Goal: Navigation & Orientation: Find specific page/section

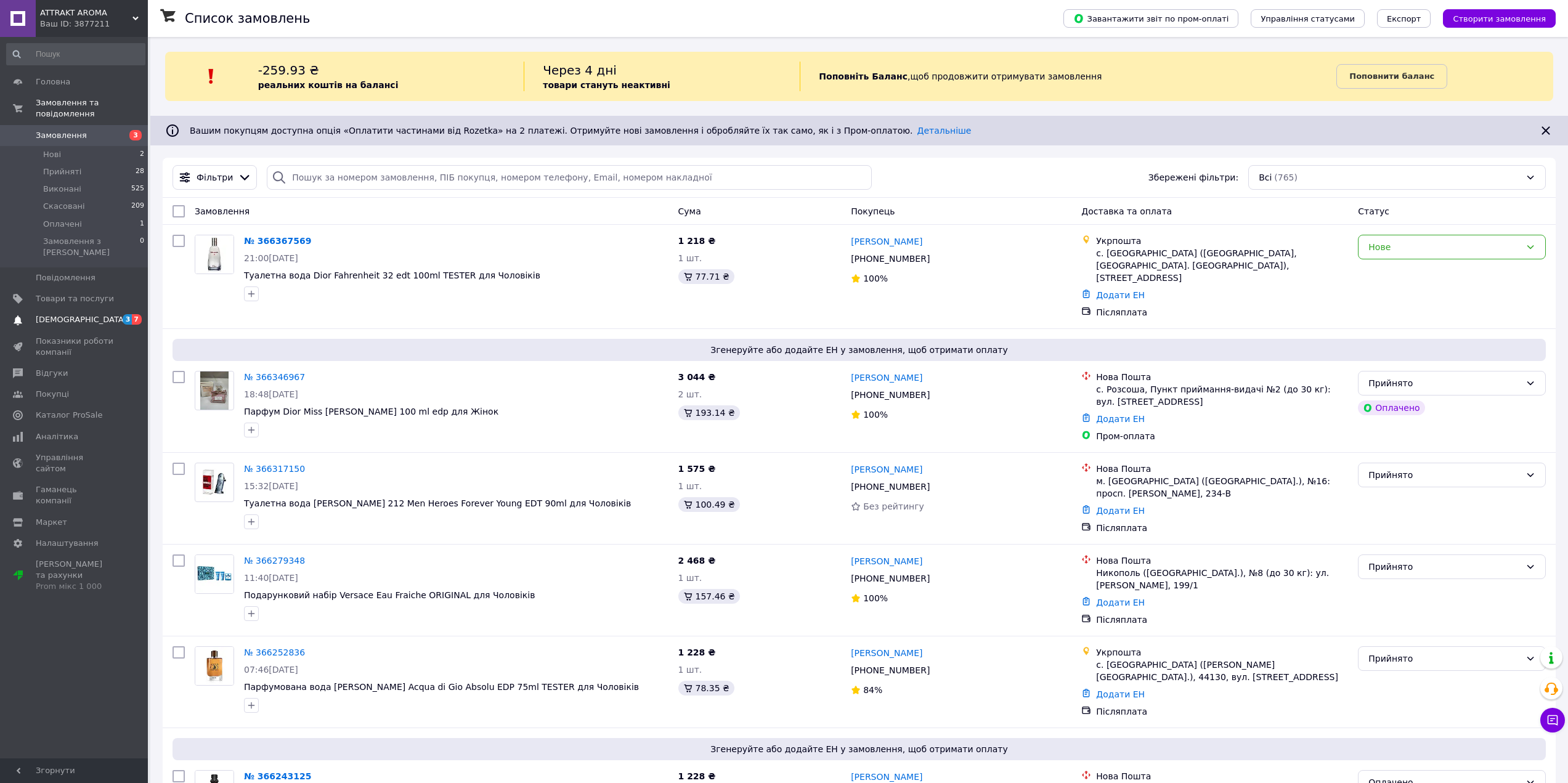
click at [78, 314] on span "[DEMOGRAPHIC_DATA]" at bounding box center [81, 319] width 91 height 11
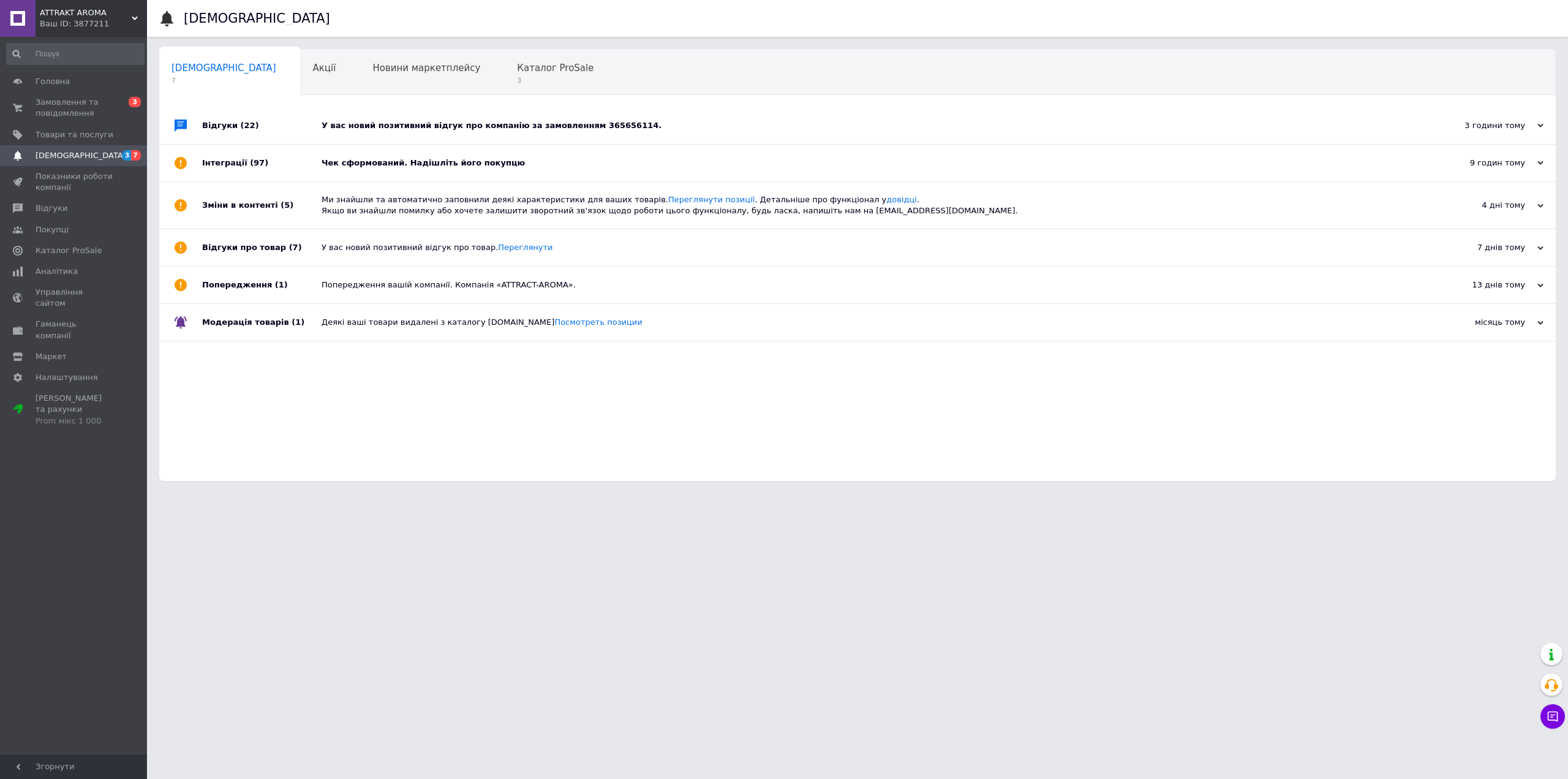
click at [353, 153] on div "Чек сформований. Надішліть його покупцю" at bounding box center [872, 163] width 1100 height 37
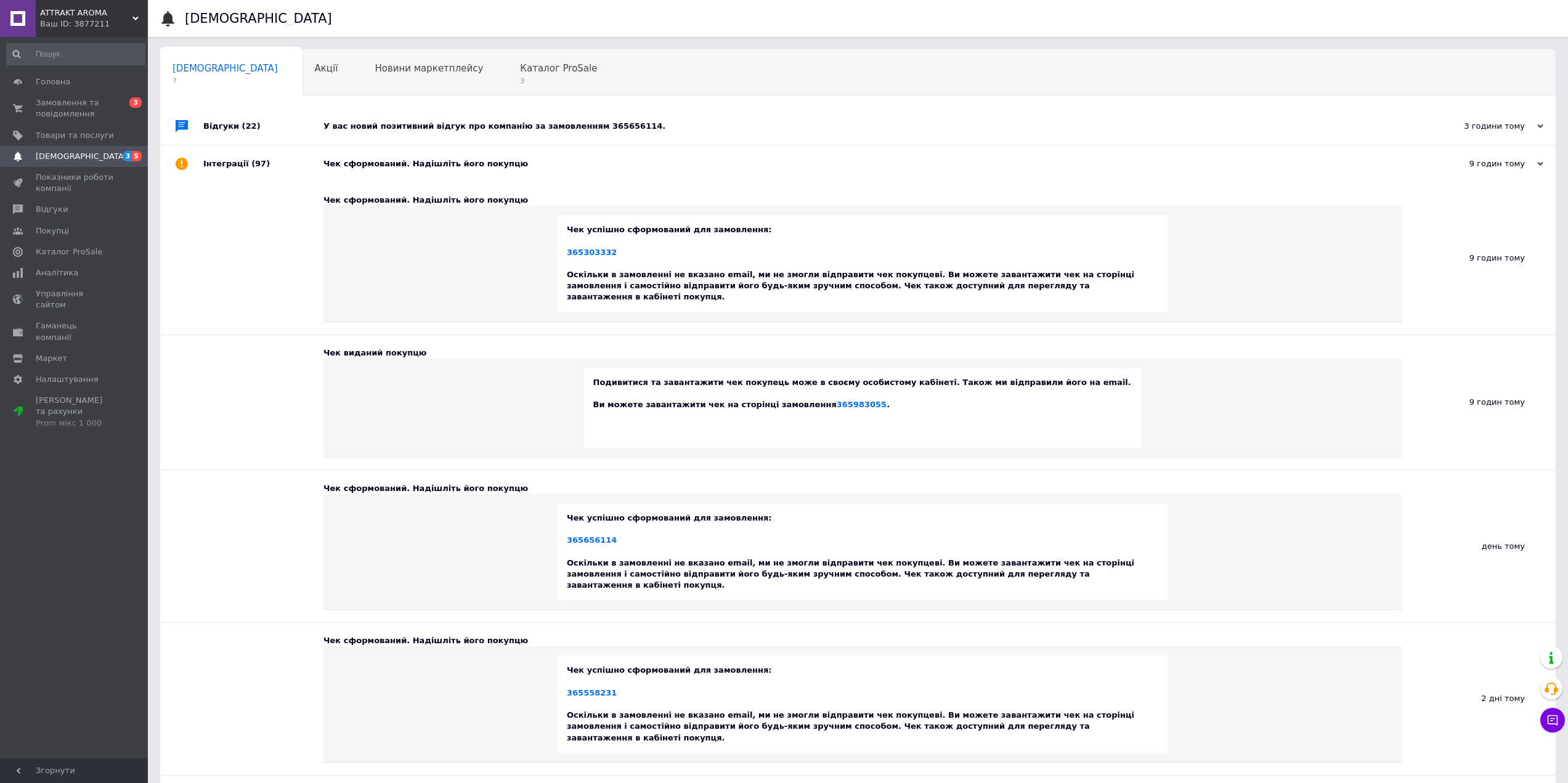
click at [373, 130] on div "У вас новий позитивний відгук про компанію за замовленням 365656114." at bounding box center [872, 126] width 1096 height 11
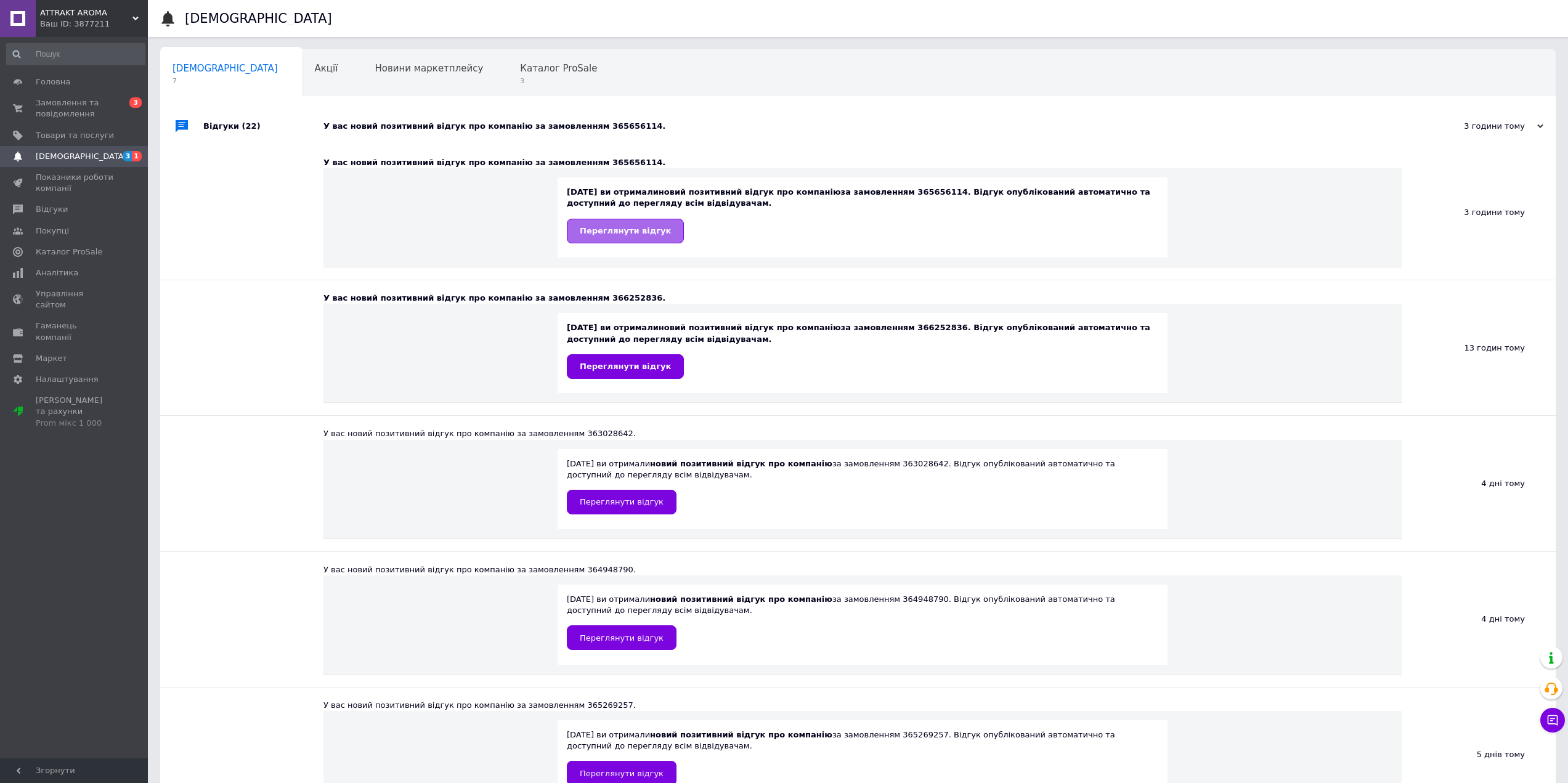
click at [598, 226] on span "Переглянути відгук" at bounding box center [625, 231] width 91 height 9
click at [302, 74] on div "Акції 0" at bounding box center [332, 73] width 60 height 47
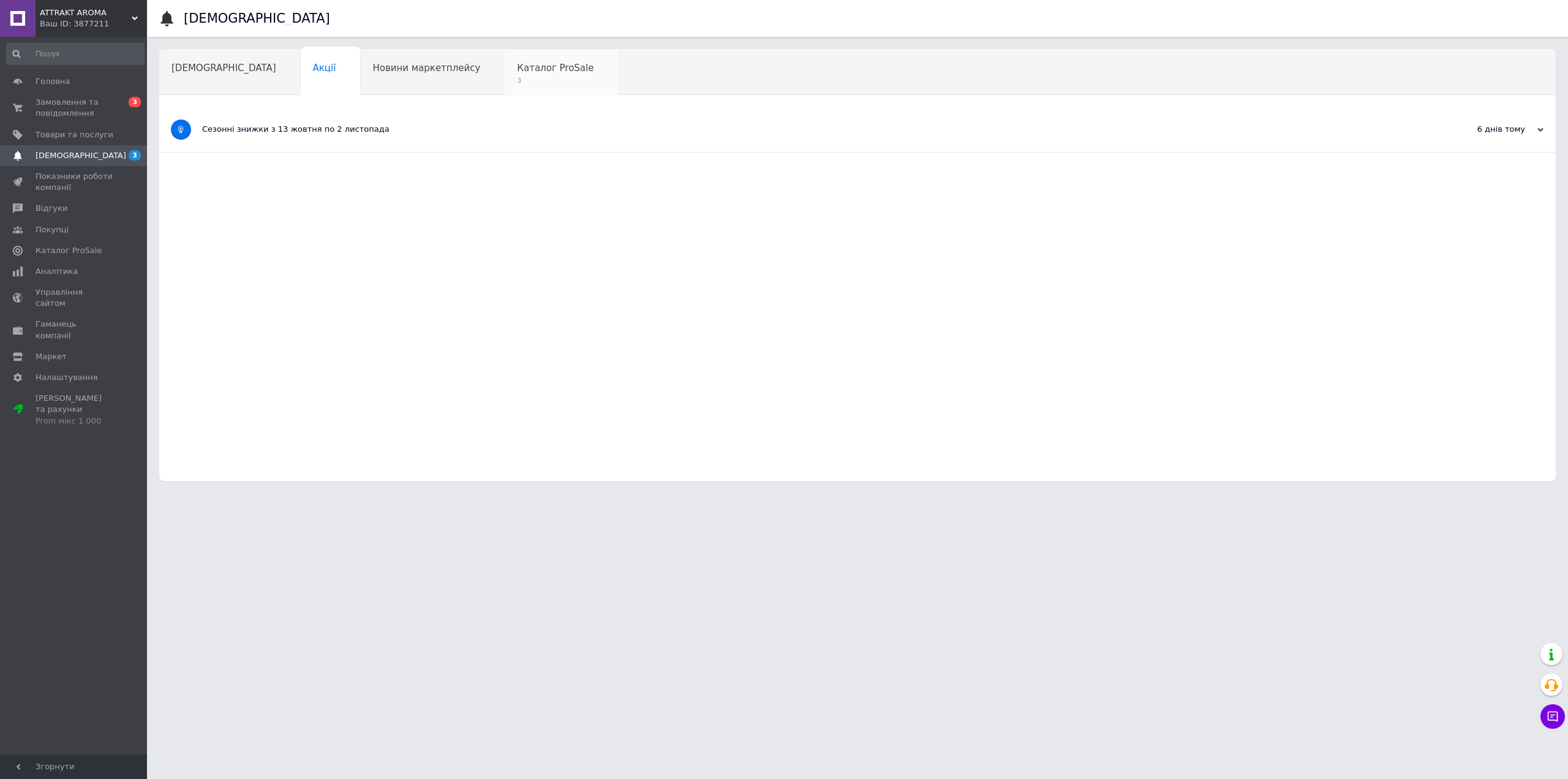
click at [517, 65] on span "Каталог ProSale" at bounding box center [555, 67] width 76 height 11
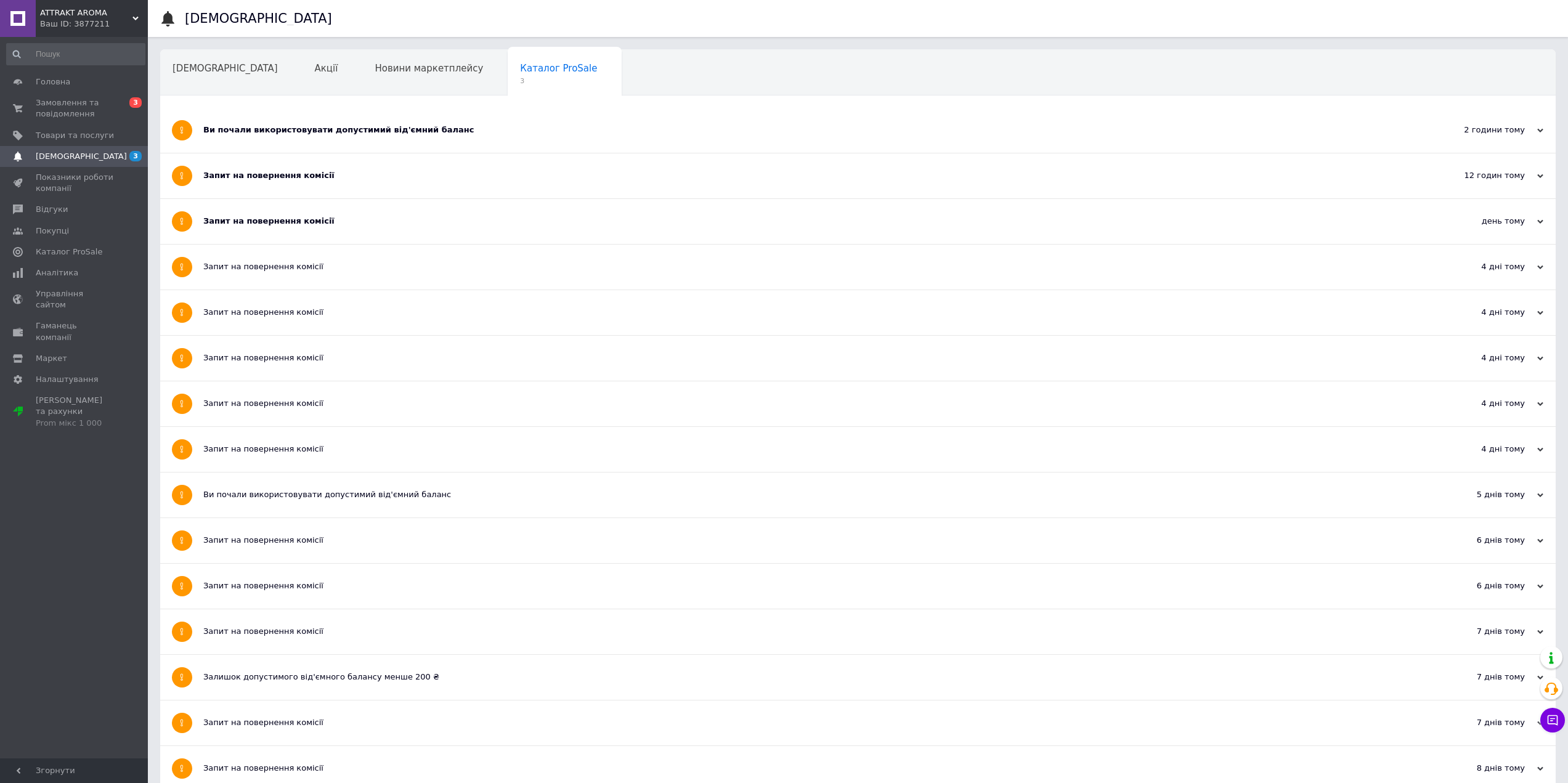
click at [290, 211] on div "Запит на повернення комісії" at bounding box center [811, 222] width 1217 height 45
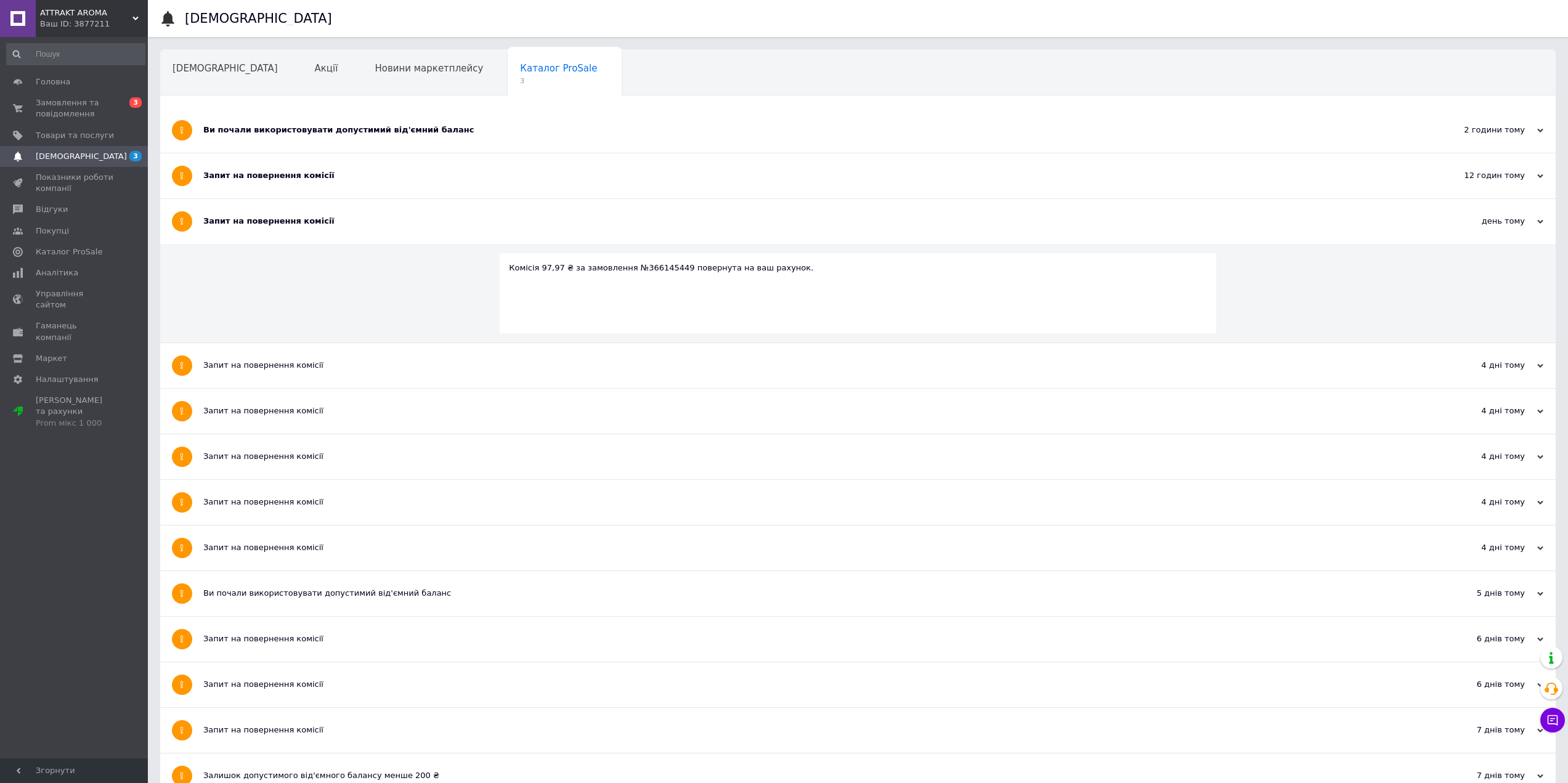
click at [289, 176] on div "Запит на повернення комісії" at bounding box center [811, 175] width 1217 height 11
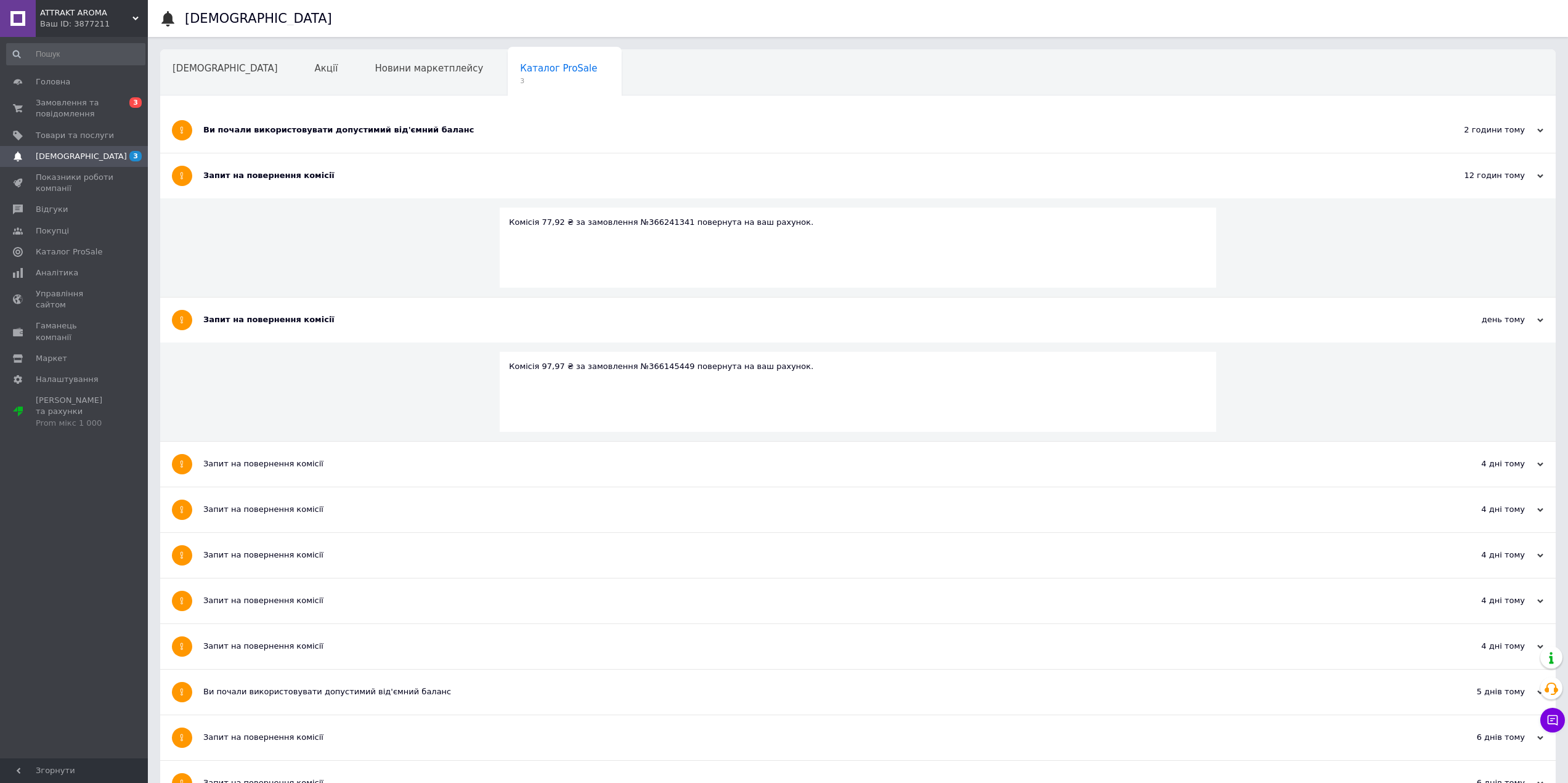
click at [290, 139] on div "Ви почали використовувати допустимий від'ємний баланс" at bounding box center [811, 130] width 1217 height 45
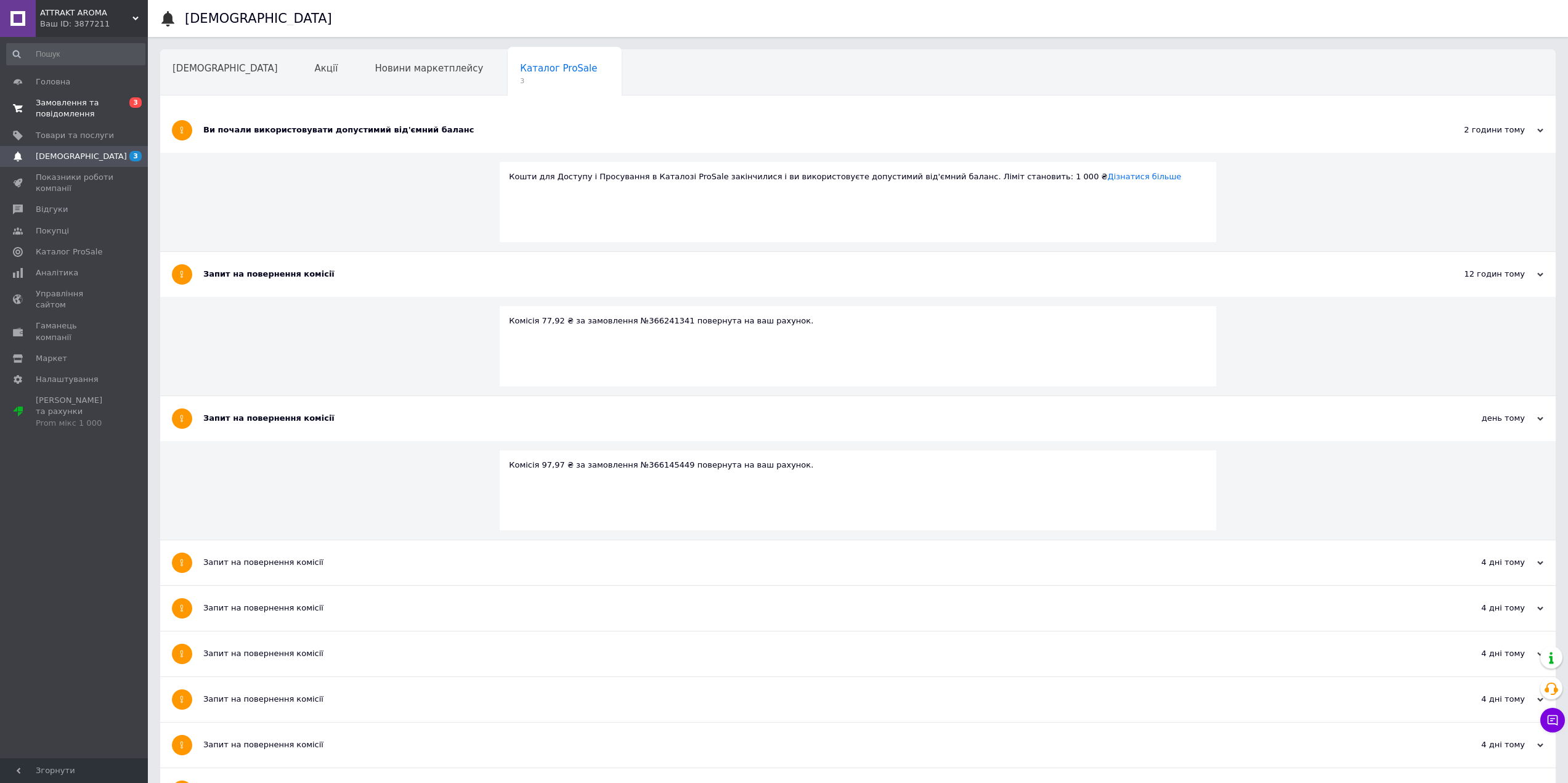
click at [85, 109] on span "Замовлення та повідомлення" at bounding box center [74, 109] width 78 height 22
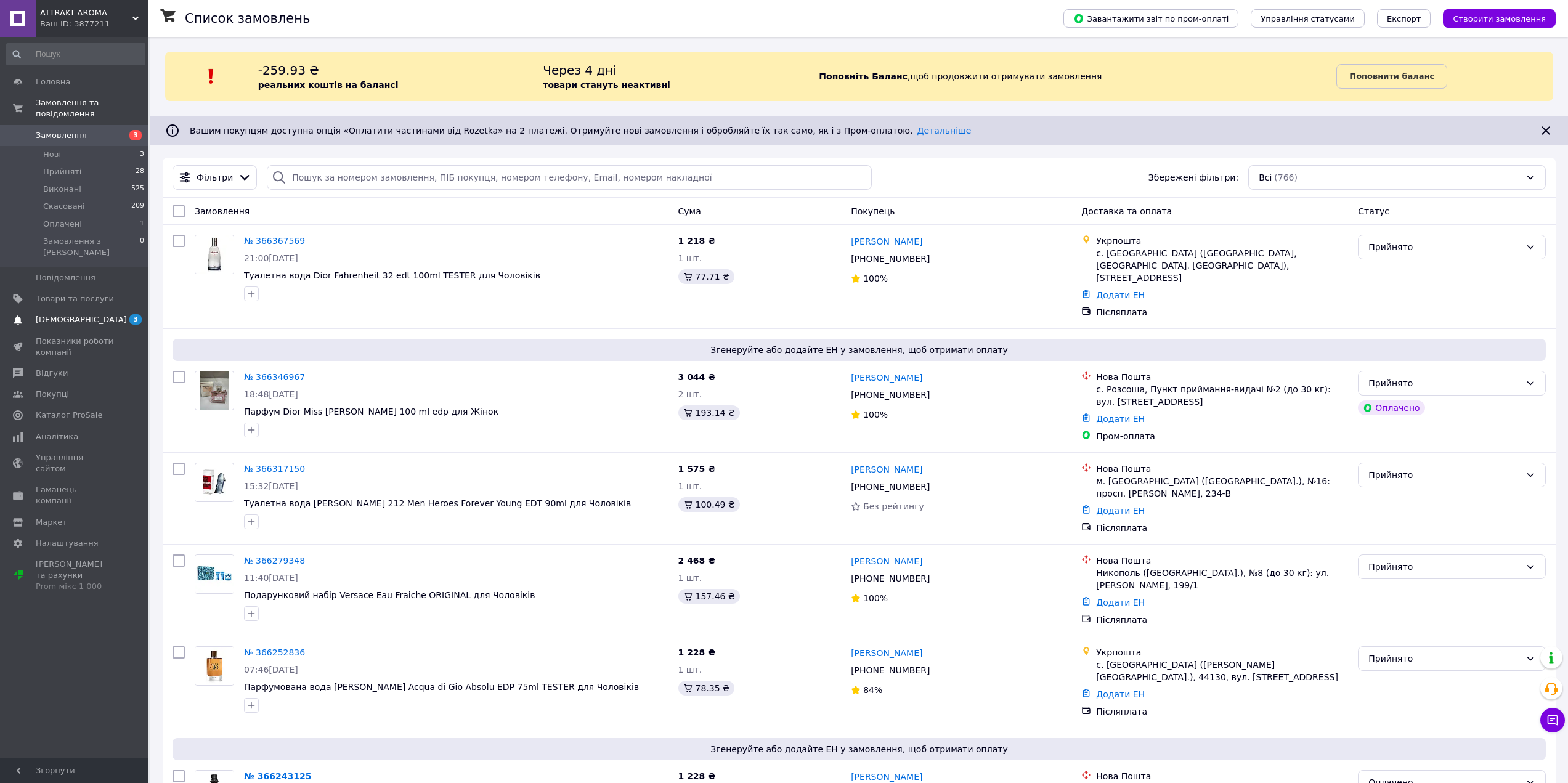
click at [70, 314] on span "[DEMOGRAPHIC_DATA]" at bounding box center [81, 319] width 91 height 11
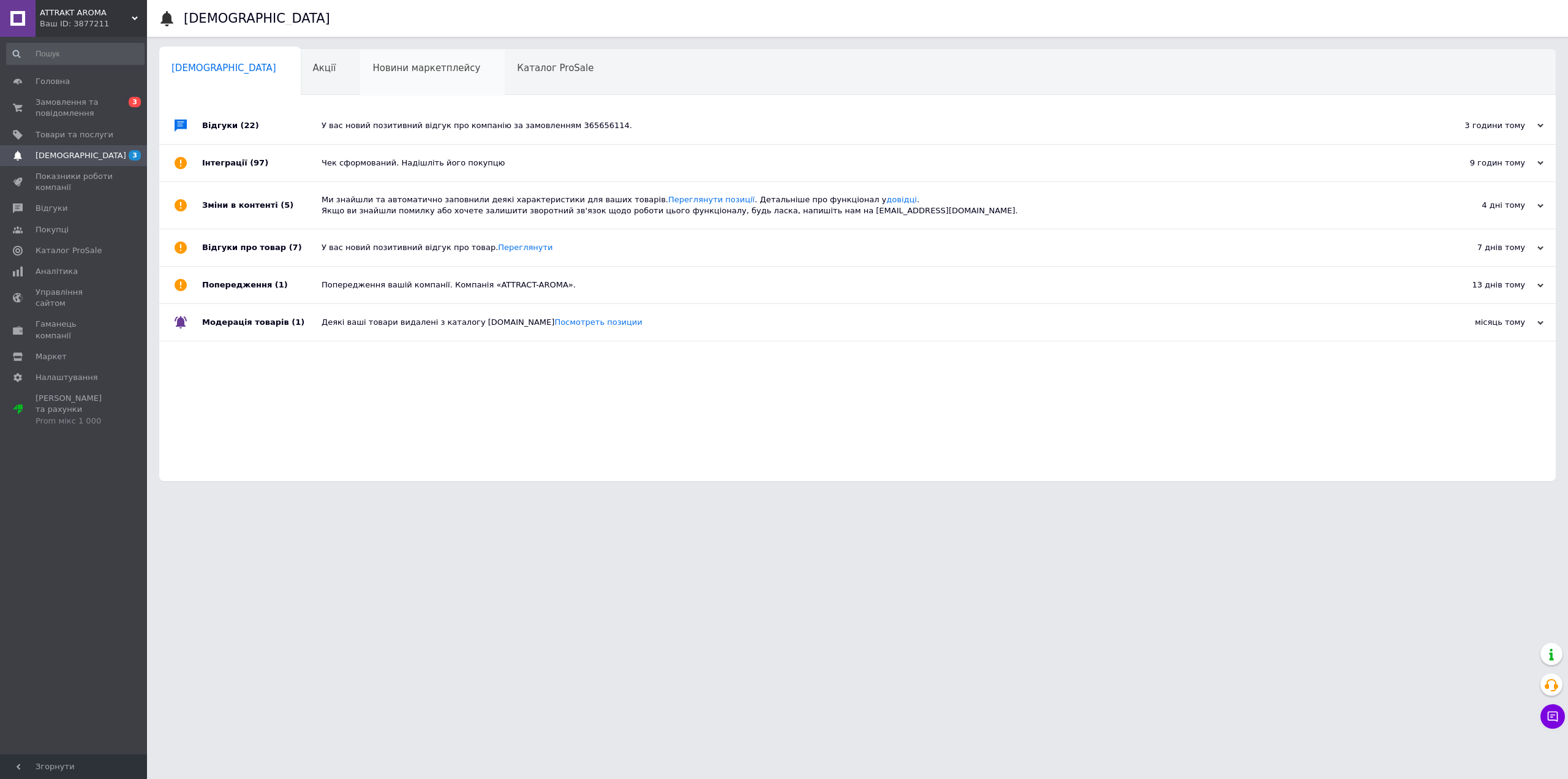
click at [373, 66] on span "Новини маркетплейсу" at bounding box center [427, 67] width 108 height 11
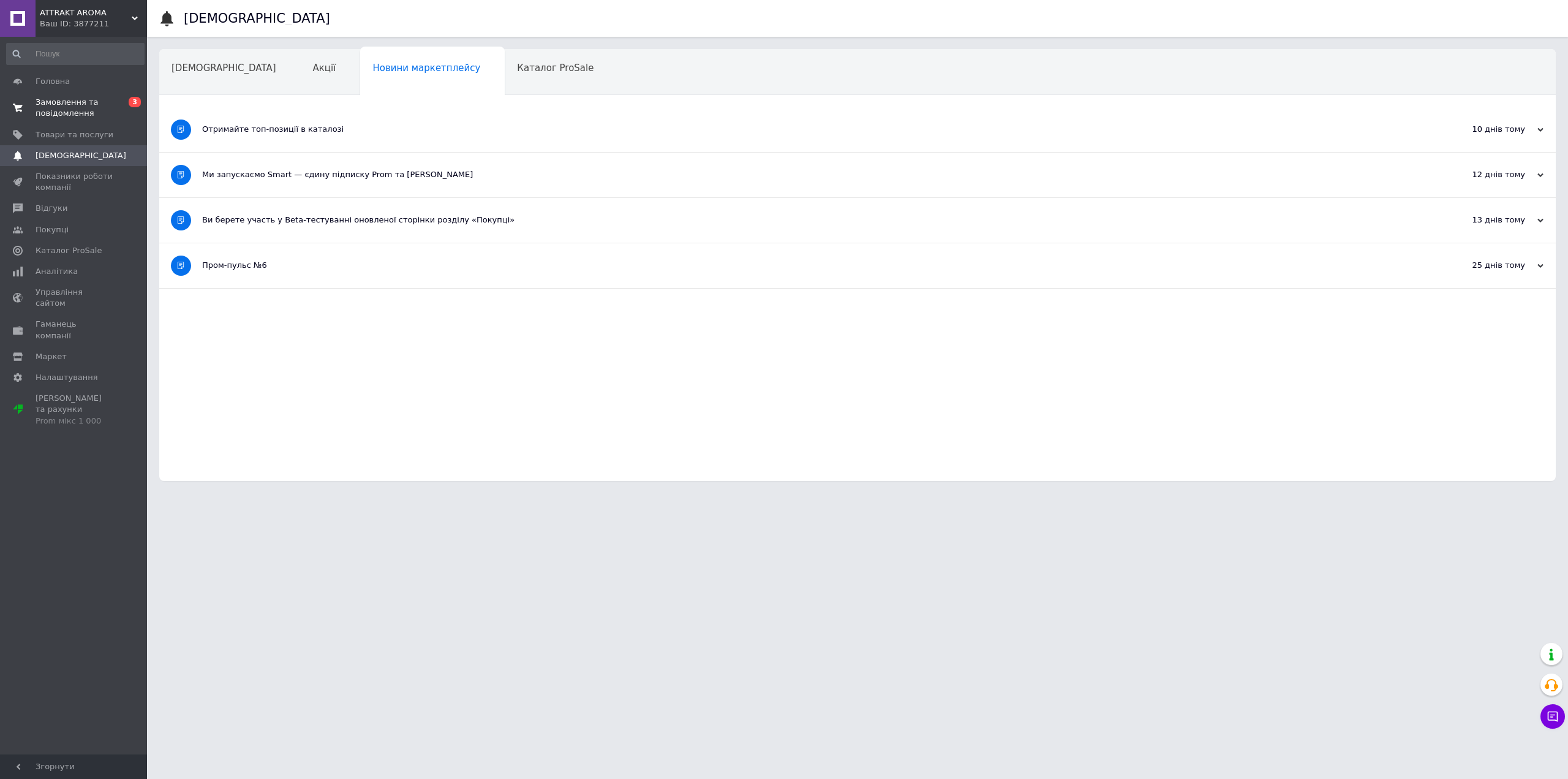
click at [82, 96] on link "Замовлення та повідомлення 0 3" at bounding box center [75, 108] width 151 height 32
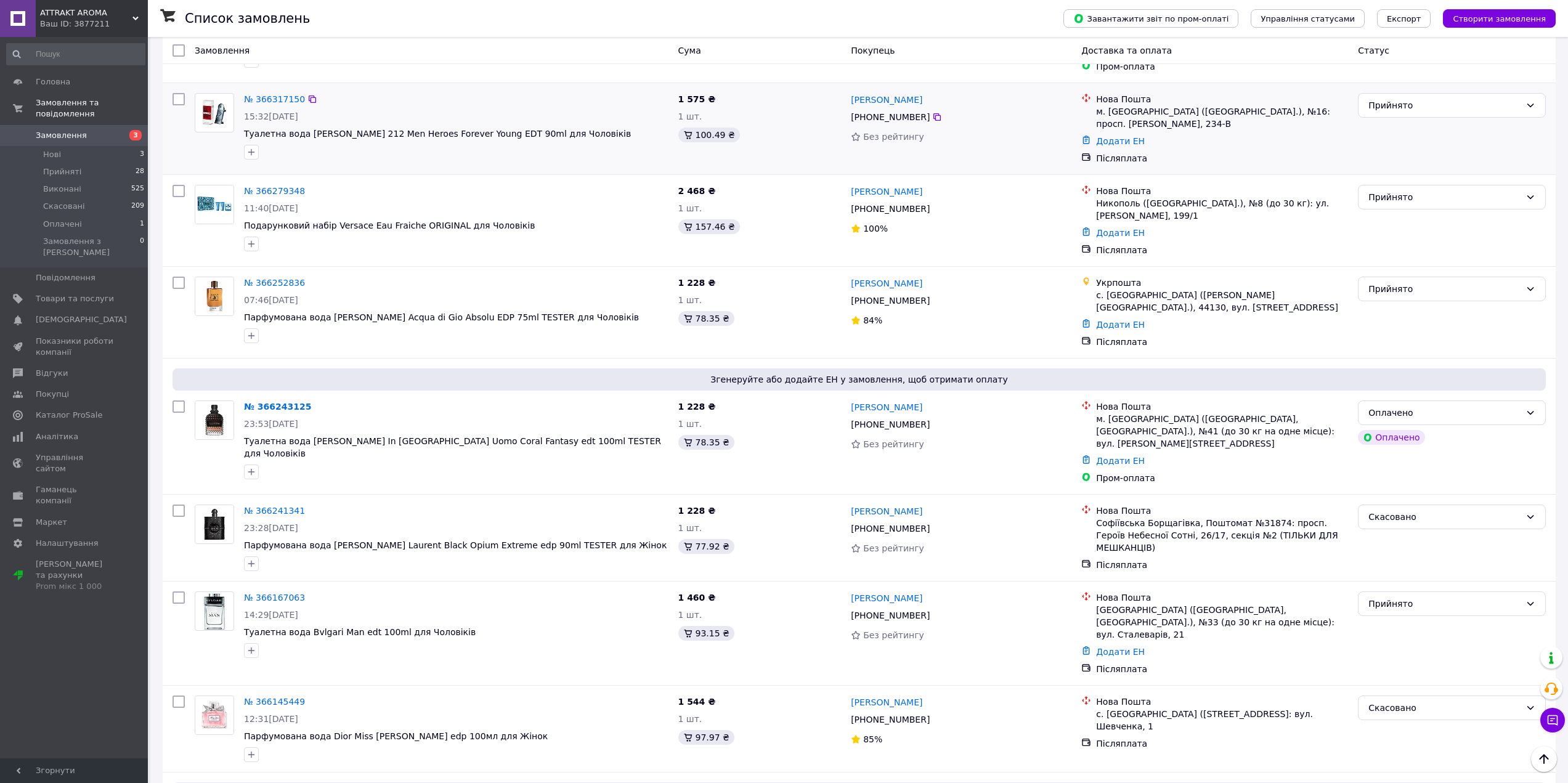
scroll to position [431, 0]
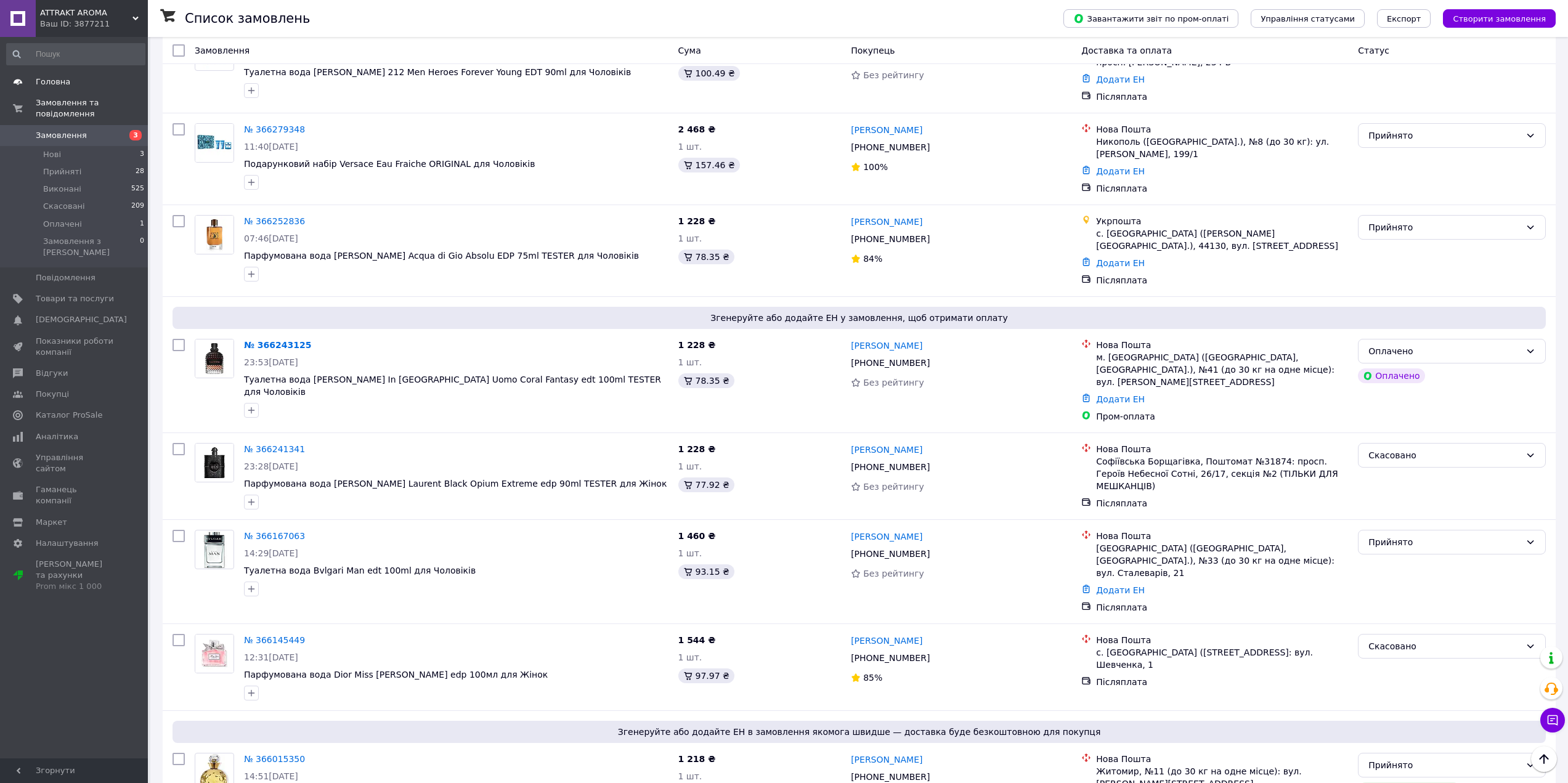
click at [47, 76] on link "Головна" at bounding box center [76, 82] width 152 height 21
